Goal: Information Seeking & Learning: Learn about a topic

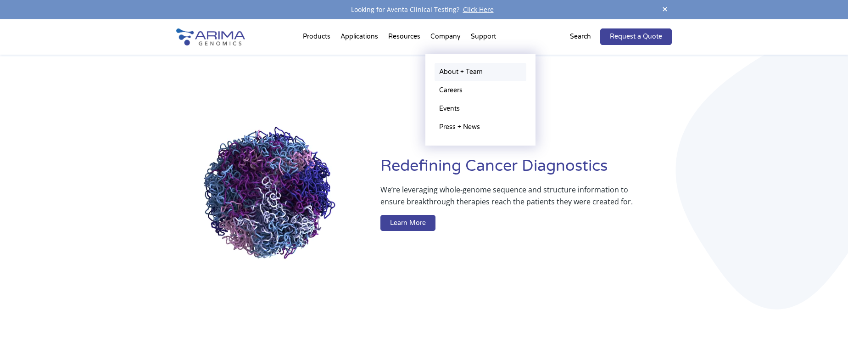
click at [460, 74] on link "About + Team" at bounding box center [480, 72] width 92 height 18
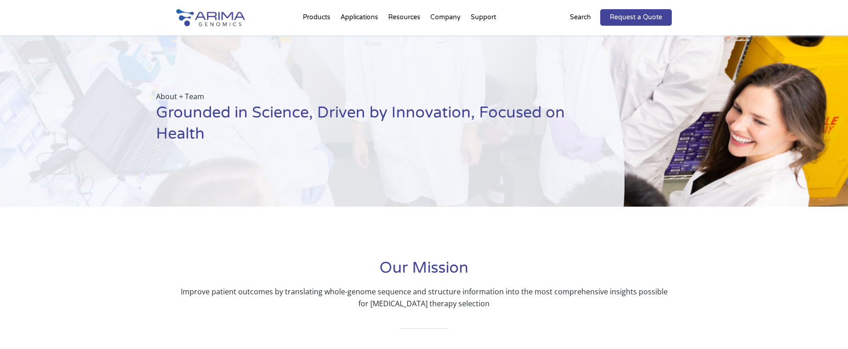
click at [227, 12] on img at bounding box center [210, 17] width 69 height 17
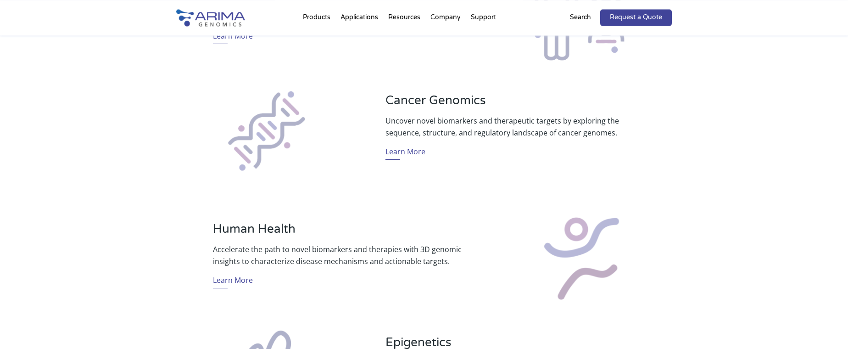
scroll to position [374, 0]
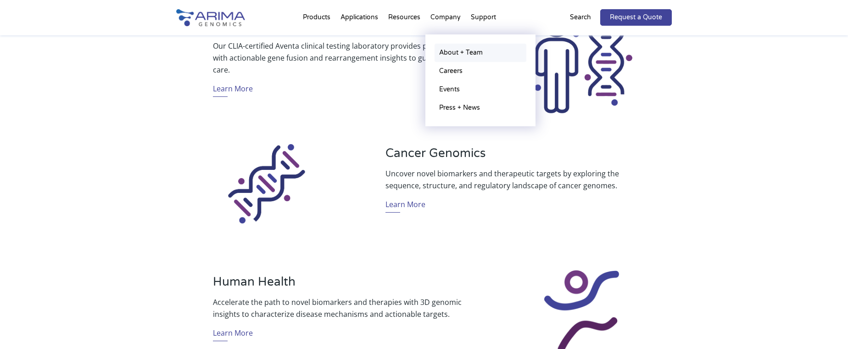
click at [446, 48] on link "About + Team" at bounding box center [480, 53] width 92 height 18
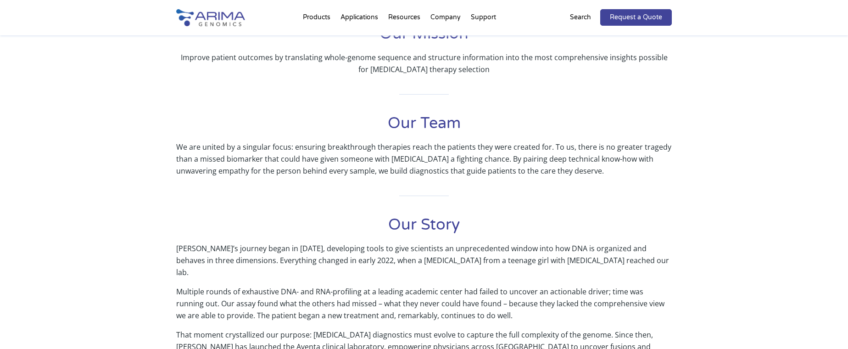
click at [48, 117] on div "Our Mission Improve patient outcomes by translating whole-genome sequence and s…" at bounding box center [424, 232] width 848 height 426
